Goal: Entertainment & Leisure: Consume media (video, audio)

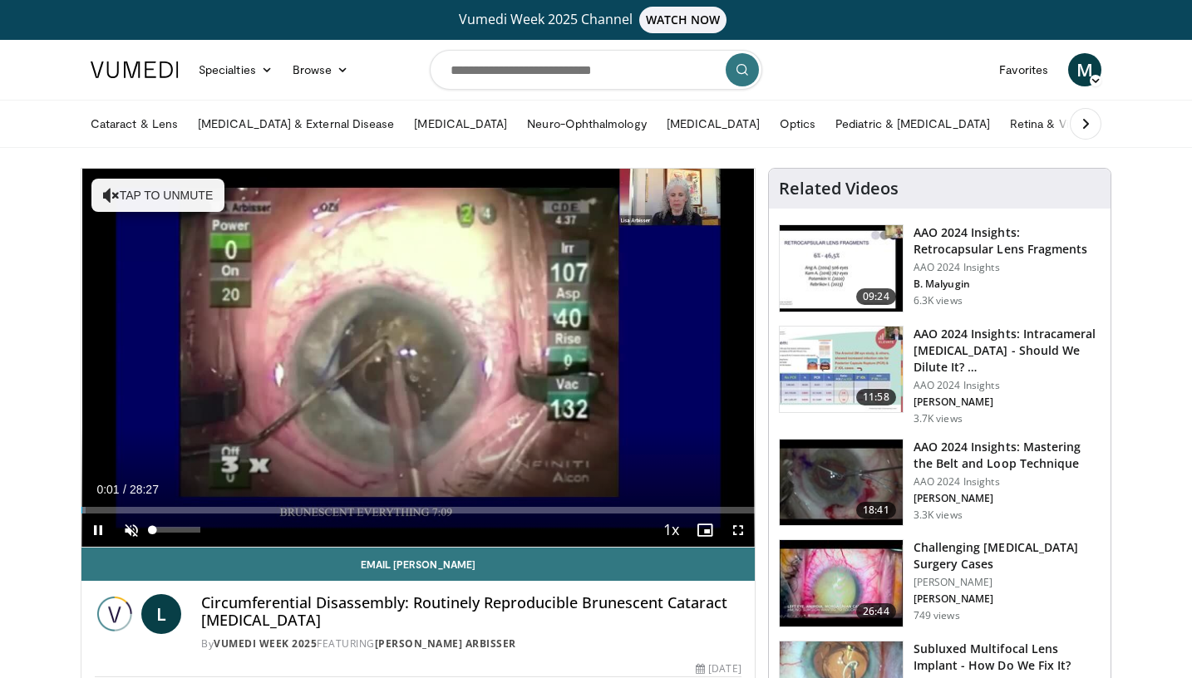
click at [131, 534] on span "Video Player" at bounding box center [131, 530] width 33 height 33
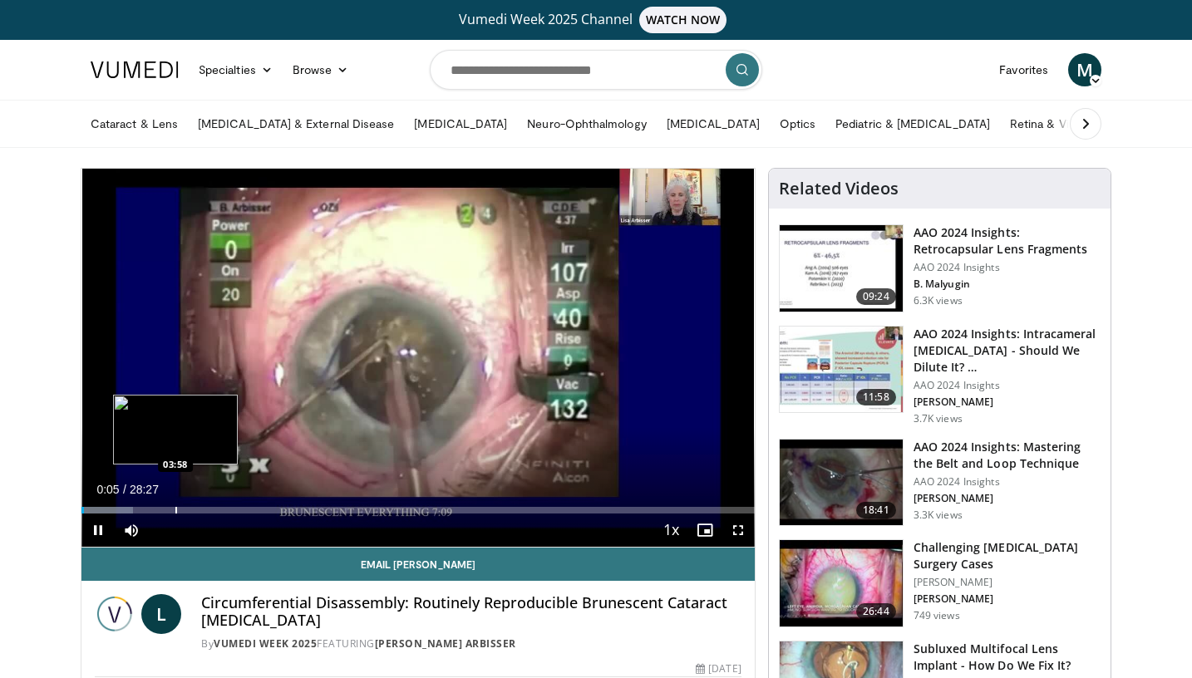
click at [175, 513] on div "Progress Bar" at bounding box center [176, 510] width 2 height 7
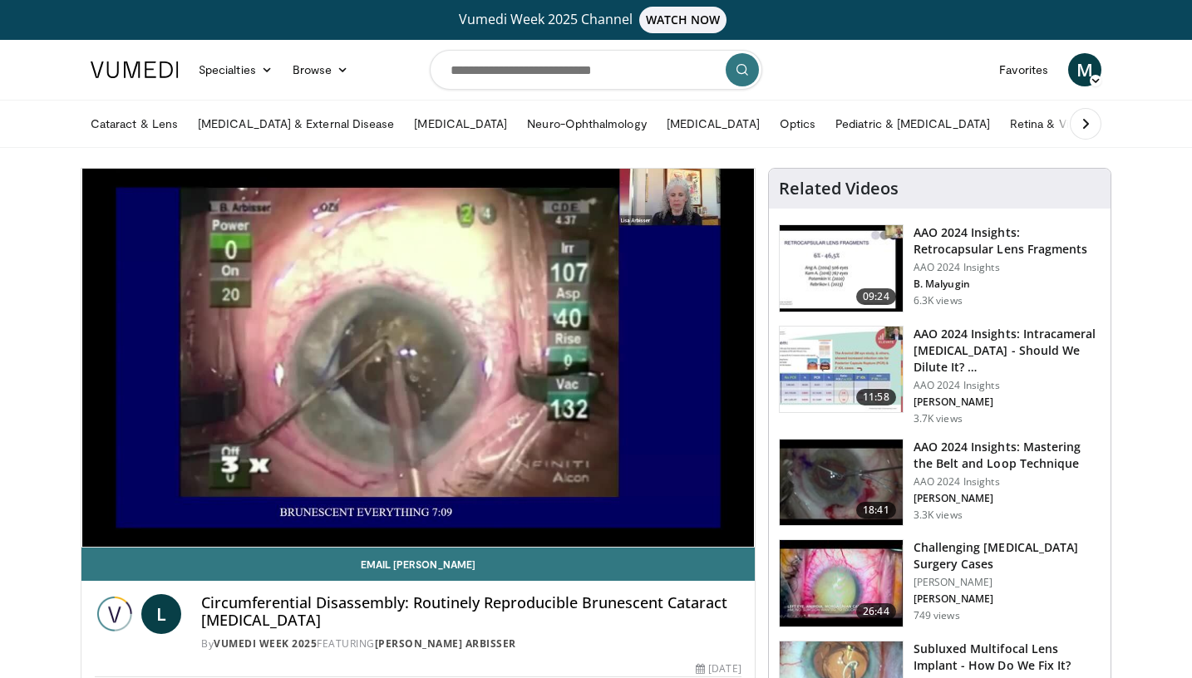
click at [192, 540] on div "Progress Bar" at bounding box center [191, 543] width 2 height 7
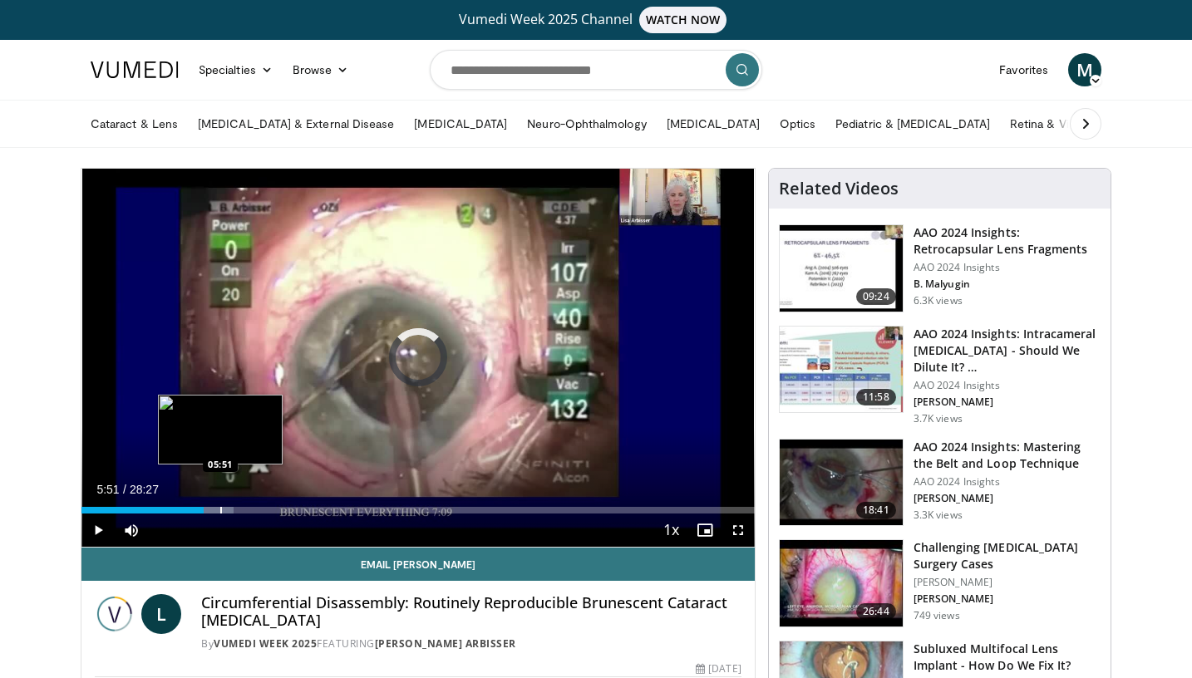
click at [220, 507] on div "Progress Bar" at bounding box center [221, 510] width 2 height 7
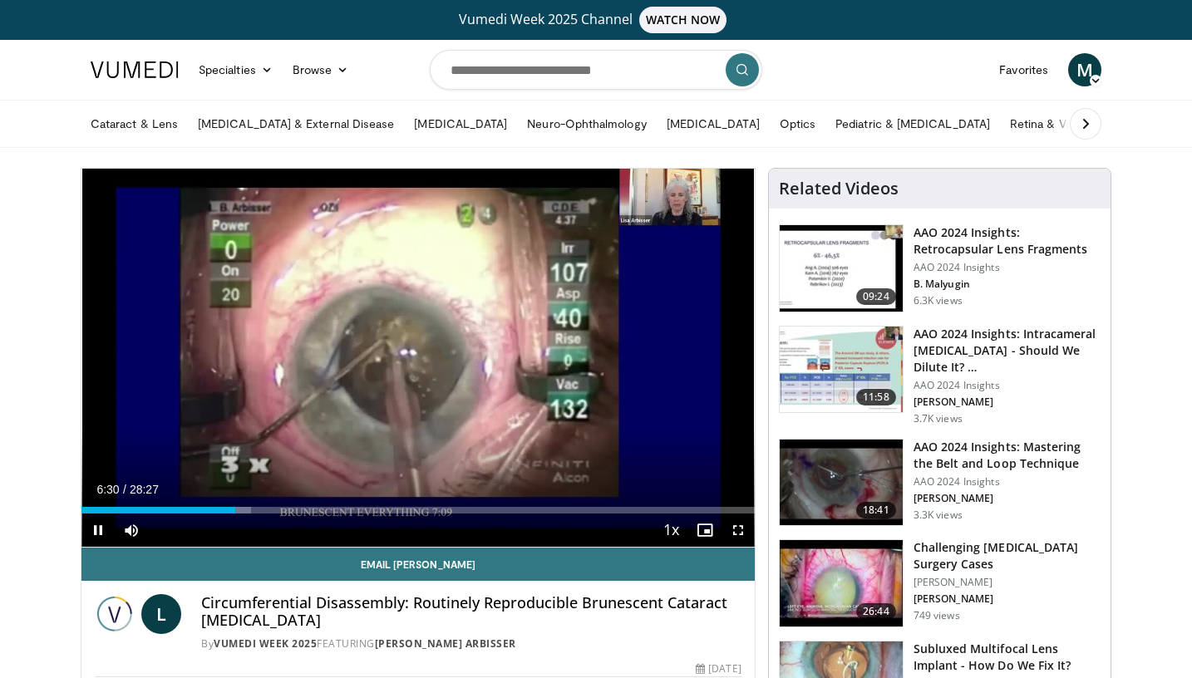
click at [740, 532] on span "Video Player" at bounding box center [737, 530] width 33 height 33
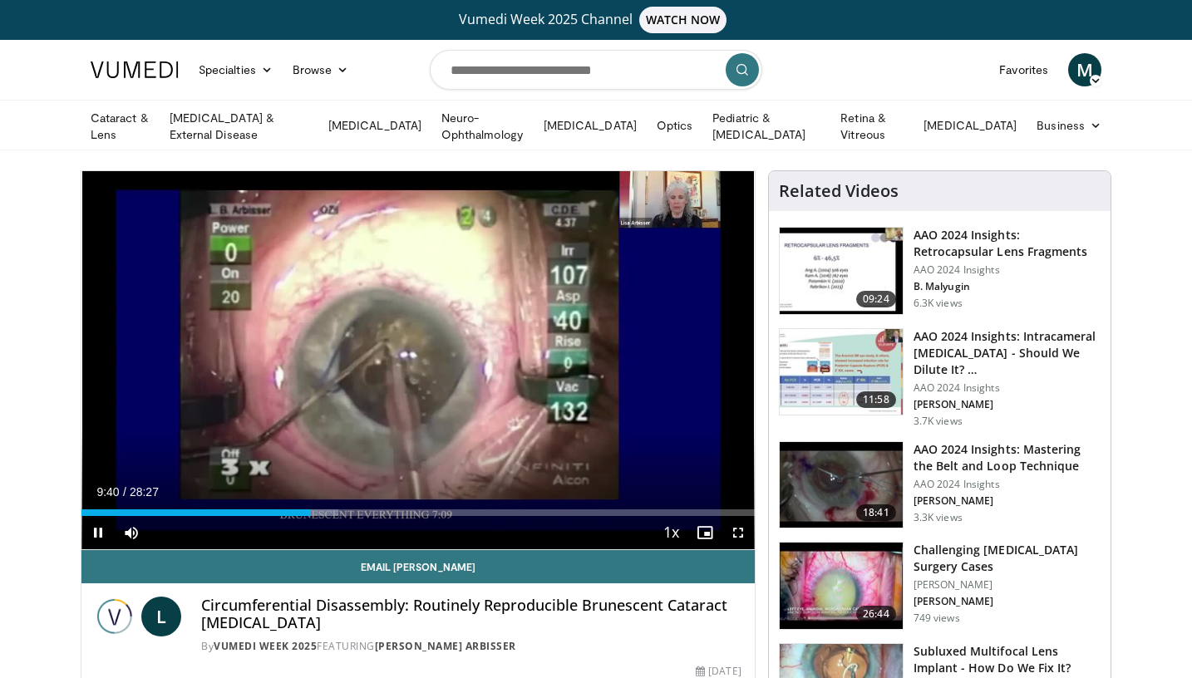
click at [94, 528] on span "Video Player" at bounding box center [97, 532] width 33 height 33
